Goal: Task Accomplishment & Management: Manage account settings

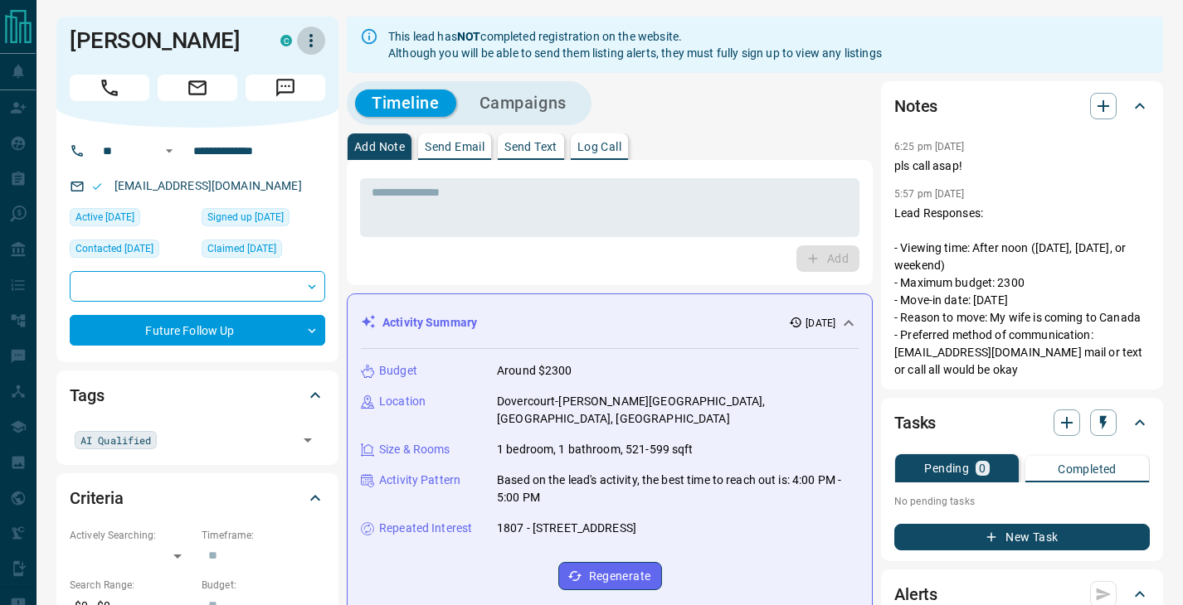
click at [307, 36] on icon "button" at bounding box center [311, 41] width 20 height 20
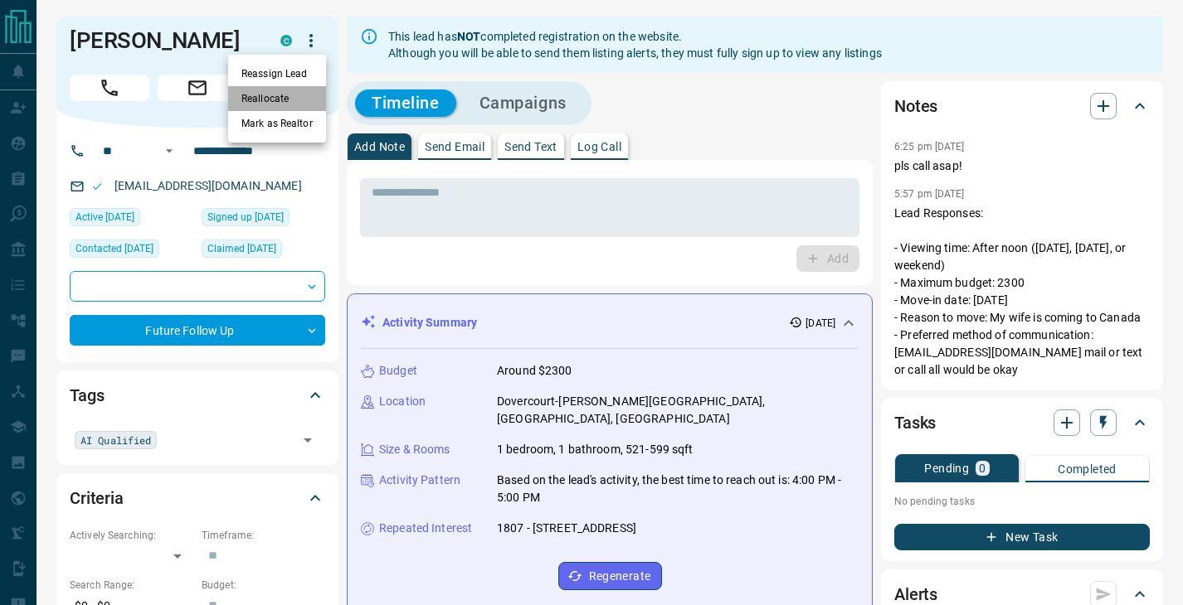
click at [275, 97] on li "Reallocate" at bounding box center [277, 98] width 98 height 25
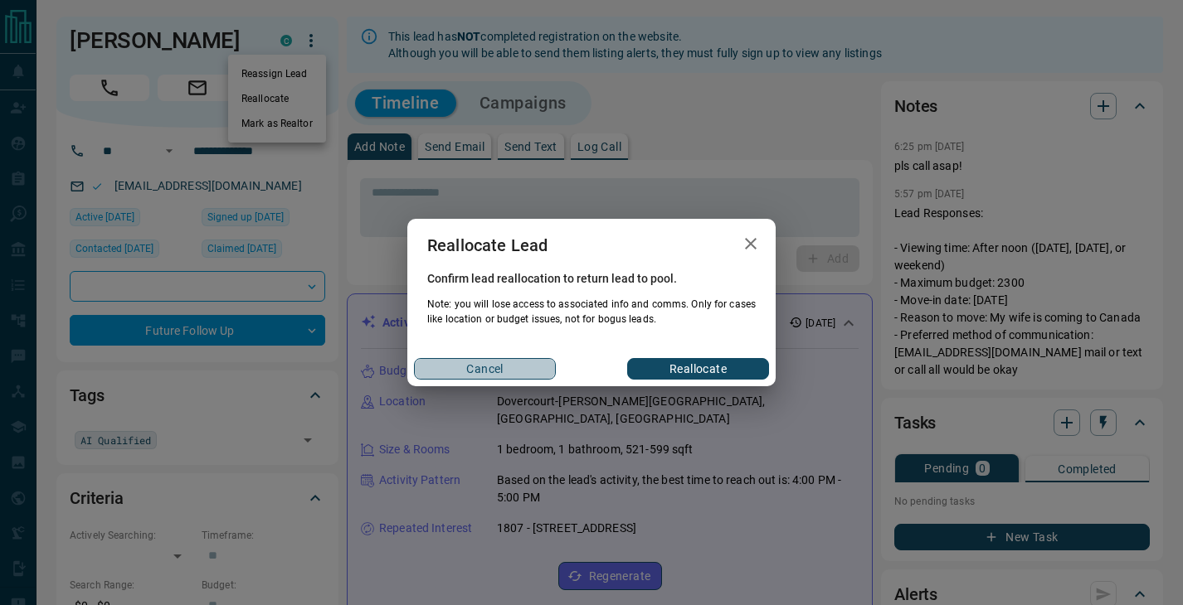
click at [455, 372] on button "Cancel" at bounding box center [485, 369] width 142 height 22
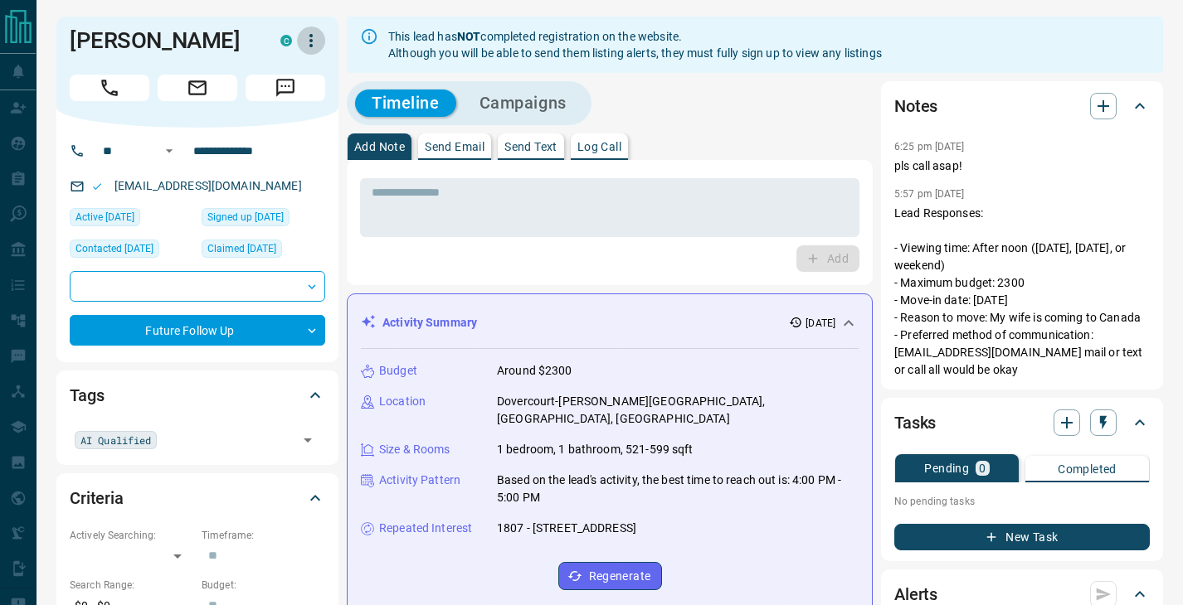
click at [314, 44] on icon "button" at bounding box center [311, 41] width 20 height 20
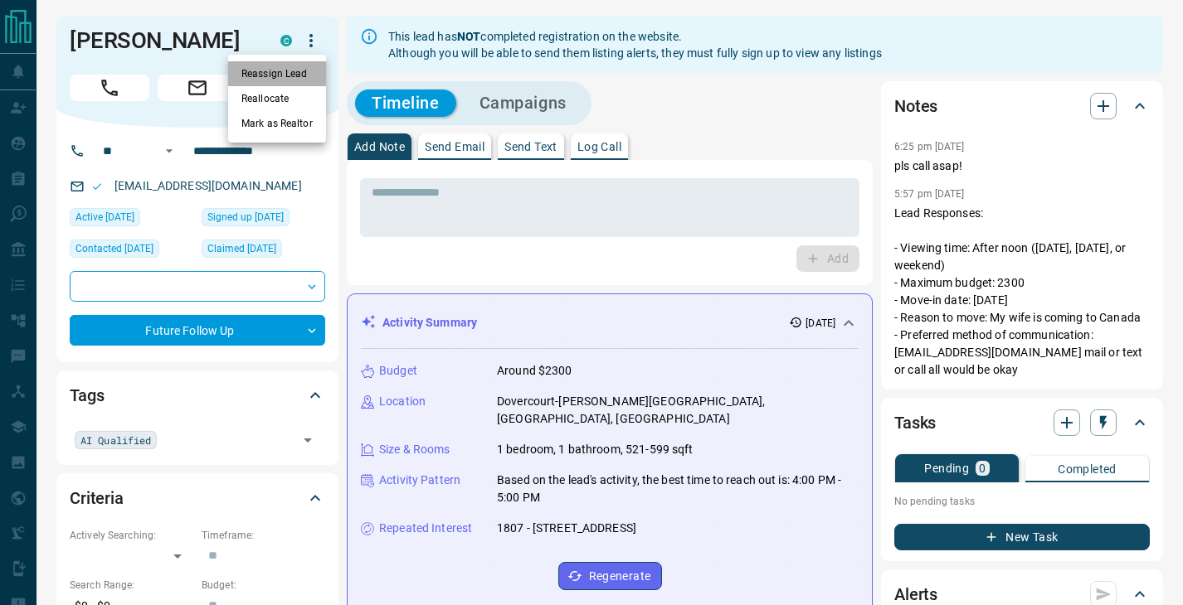
click at [301, 75] on li "Reassign Lead" at bounding box center [277, 73] width 98 height 25
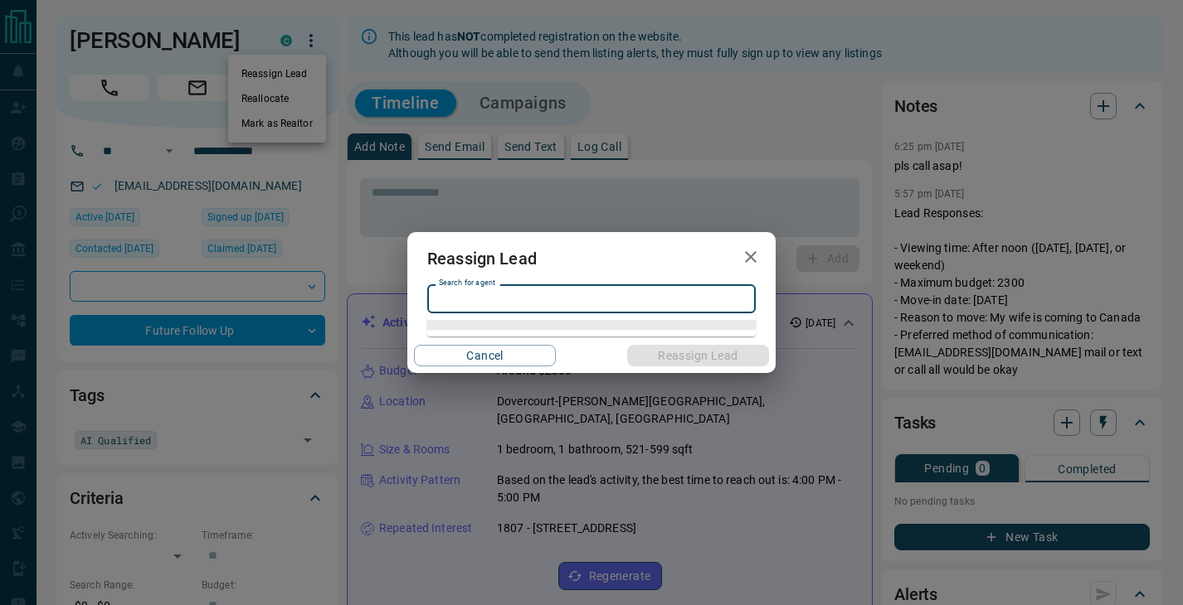
click at [482, 299] on input "Search for agent" at bounding box center [590, 299] width 316 height 18
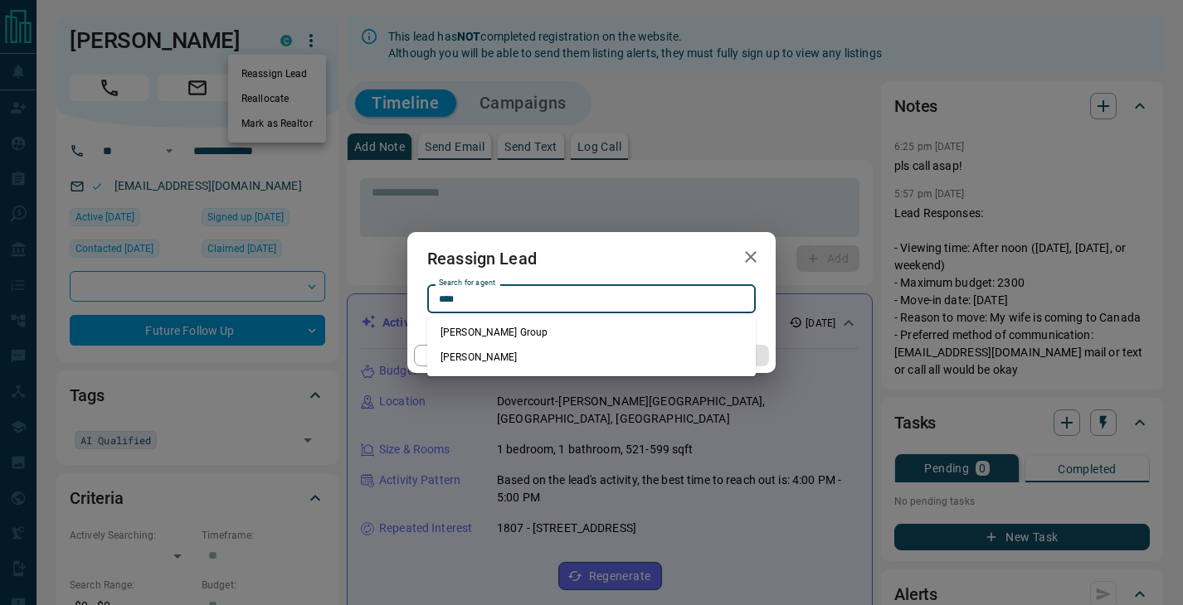
click at [494, 354] on li "[PERSON_NAME]" at bounding box center [591, 357] width 328 height 25
type input "**********"
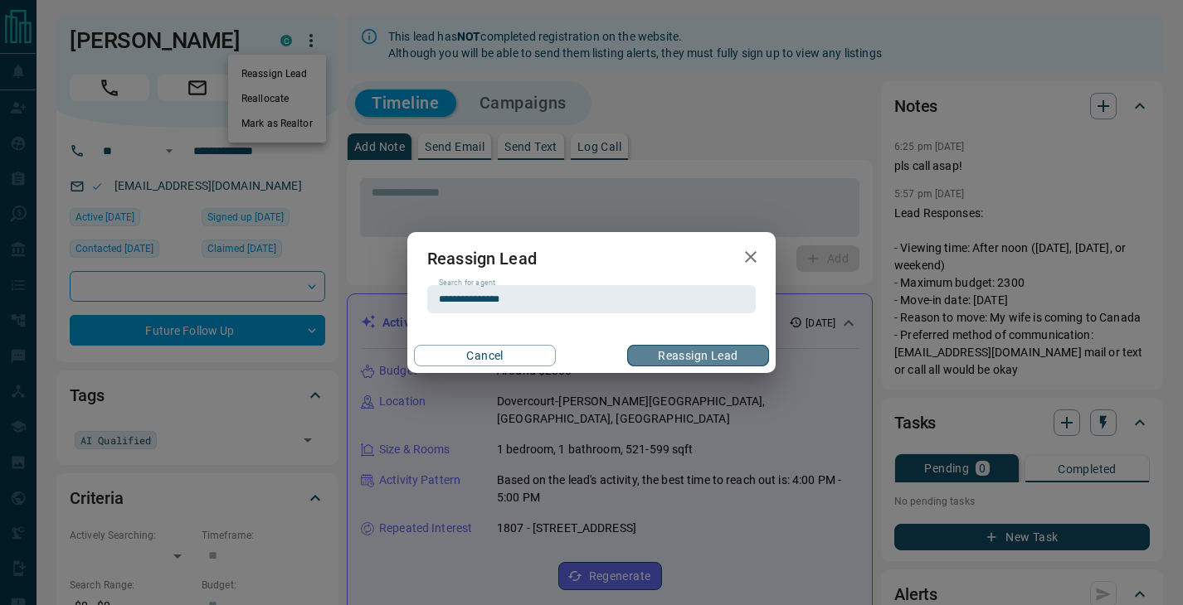
click at [715, 354] on button "Reassign Lead" at bounding box center [698, 356] width 142 height 22
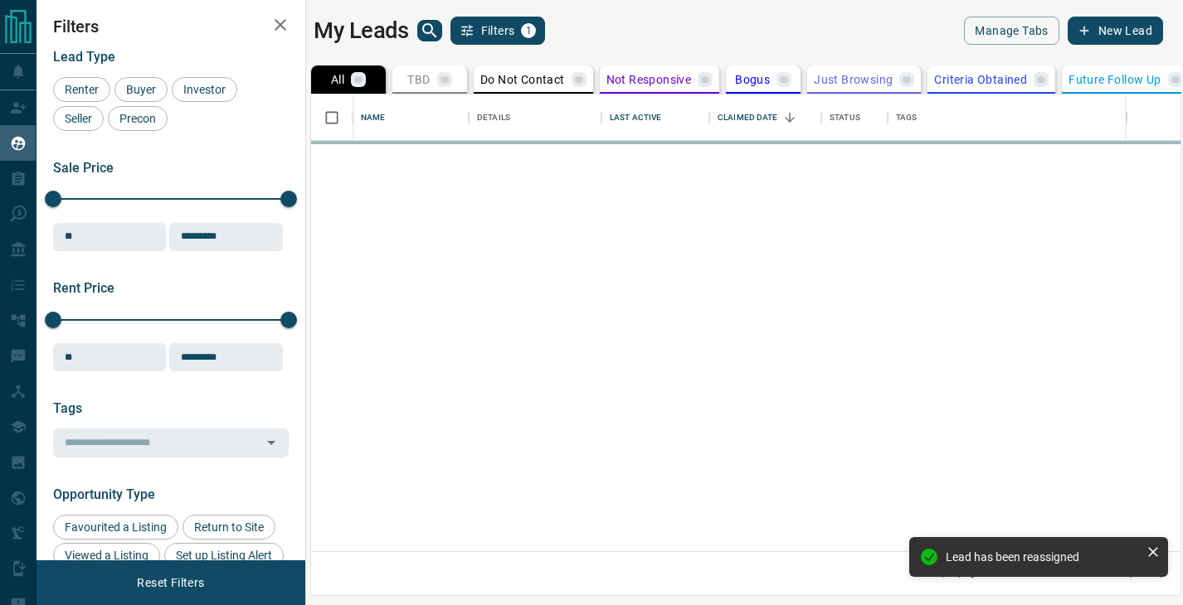
scroll to position [457, 869]
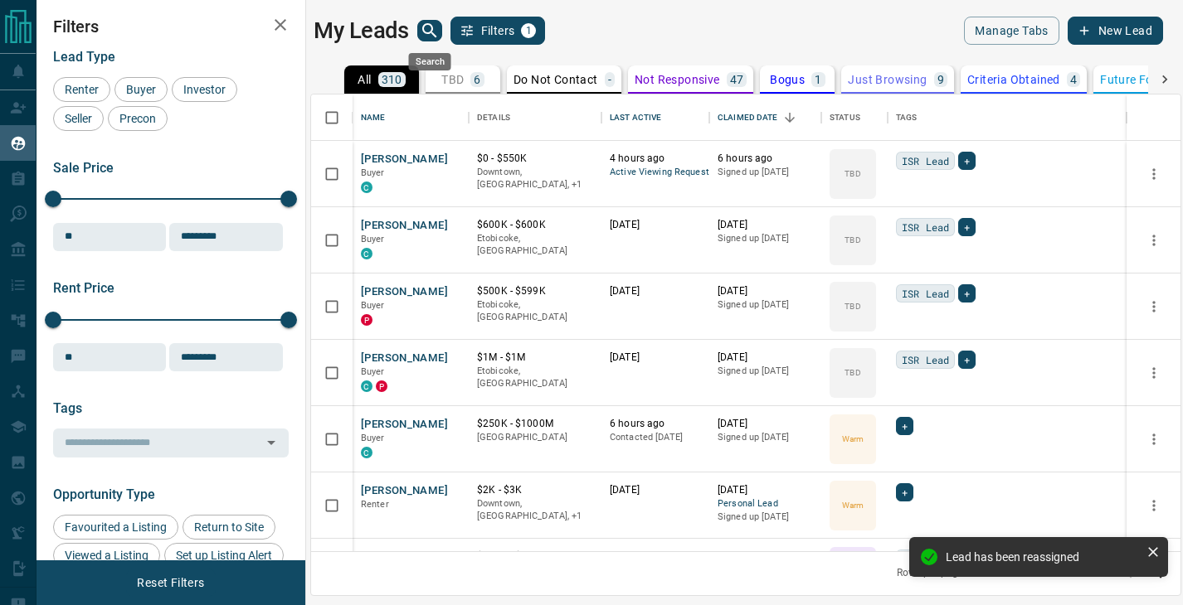
click at [430, 25] on icon "search button" at bounding box center [429, 30] width 14 height 14
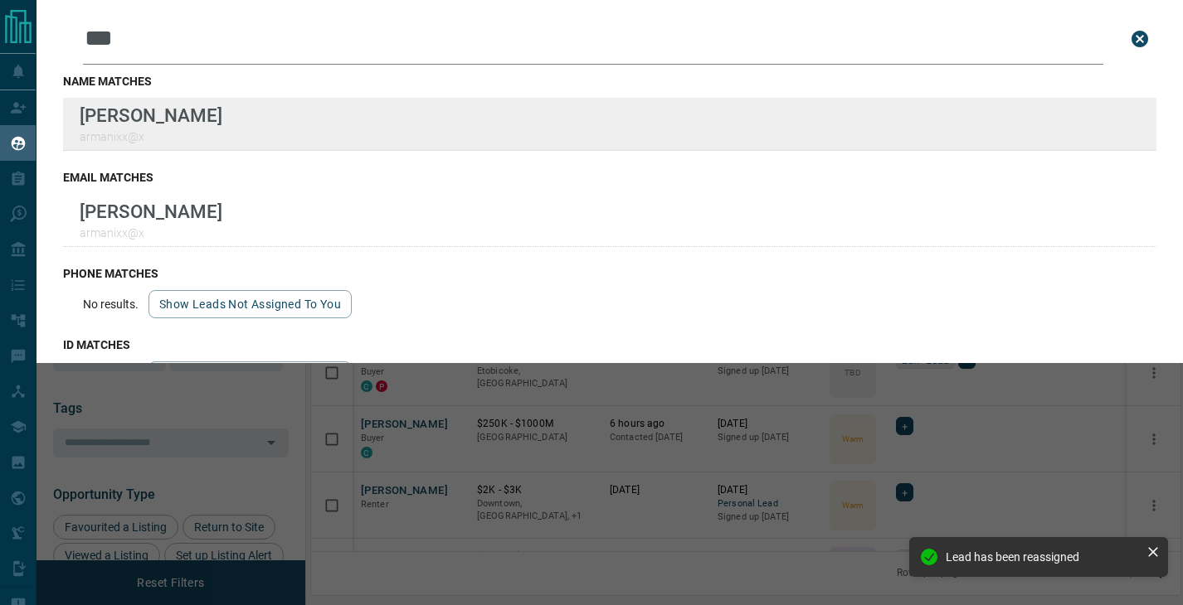
type input "***"
click at [361, 132] on div "ARMANi [PERSON_NAME]" at bounding box center [609, 124] width 1093 height 53
